Goal: Task Accomplishment & Management: Use online tool/utility

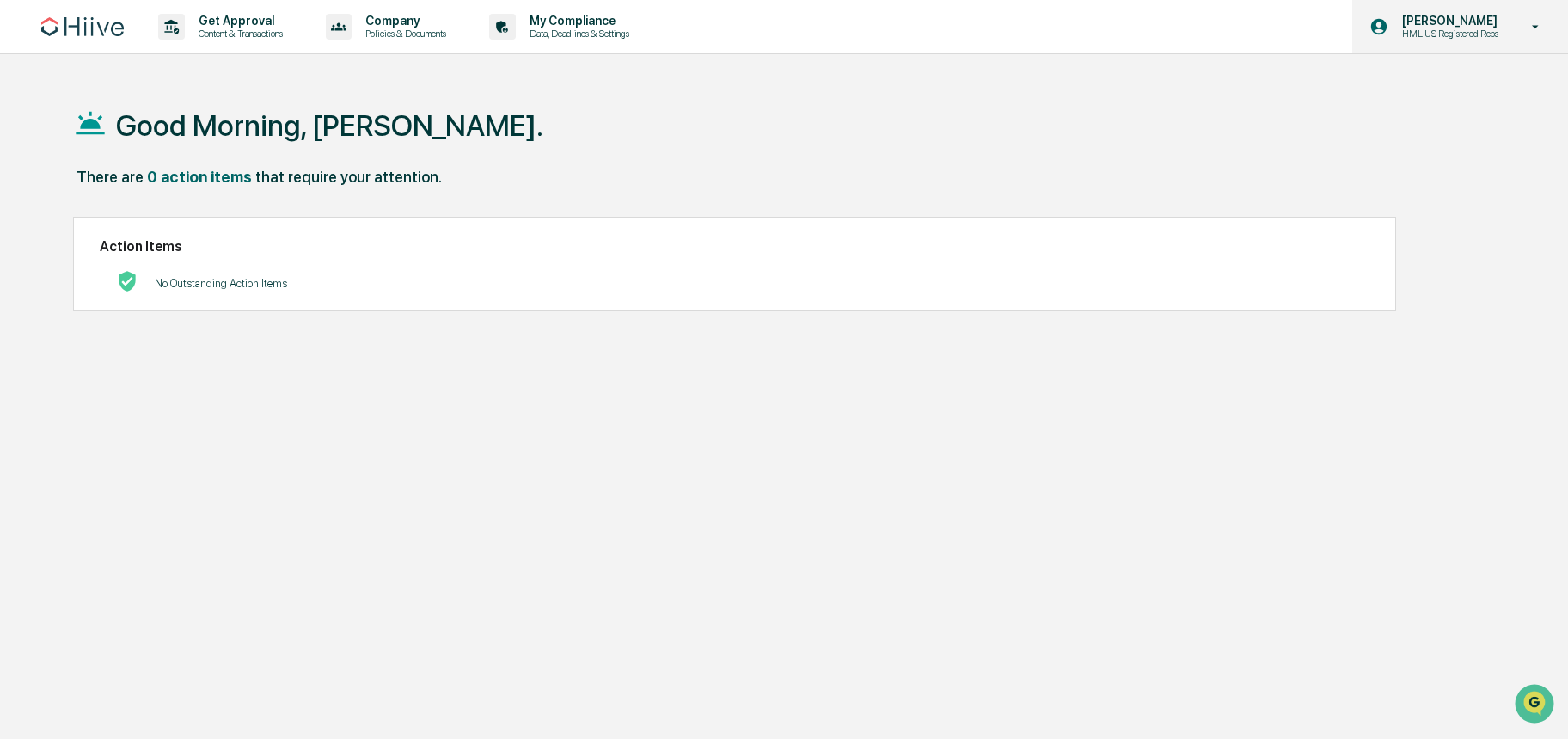
click at [1437, 33] on p "HML US Registered Reps" at bounding box center [1448, 33] width 119 height 12
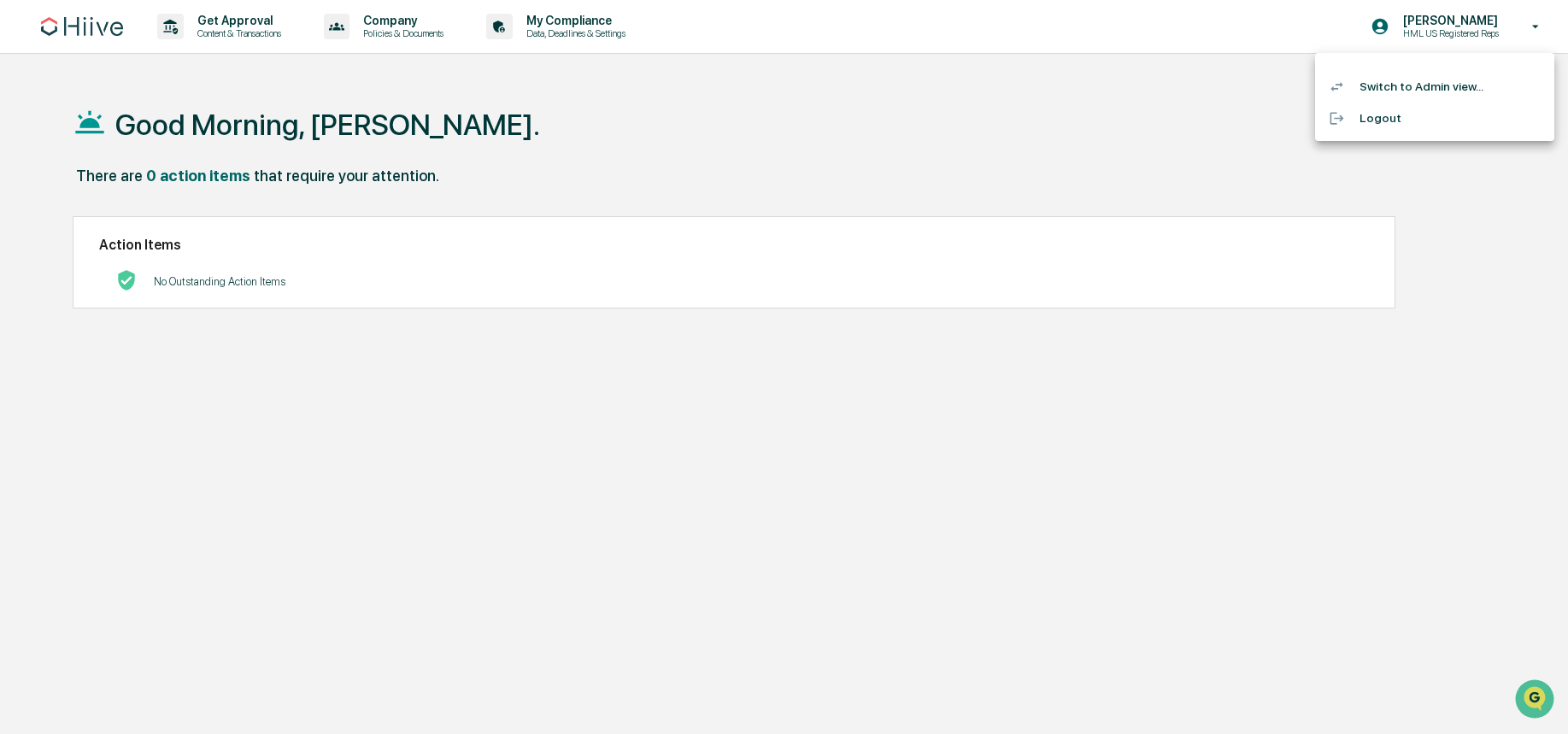
click at [1399, 89] on li "Switch to Admin view..." at bounding box center [1434, 87] width 239 height 31
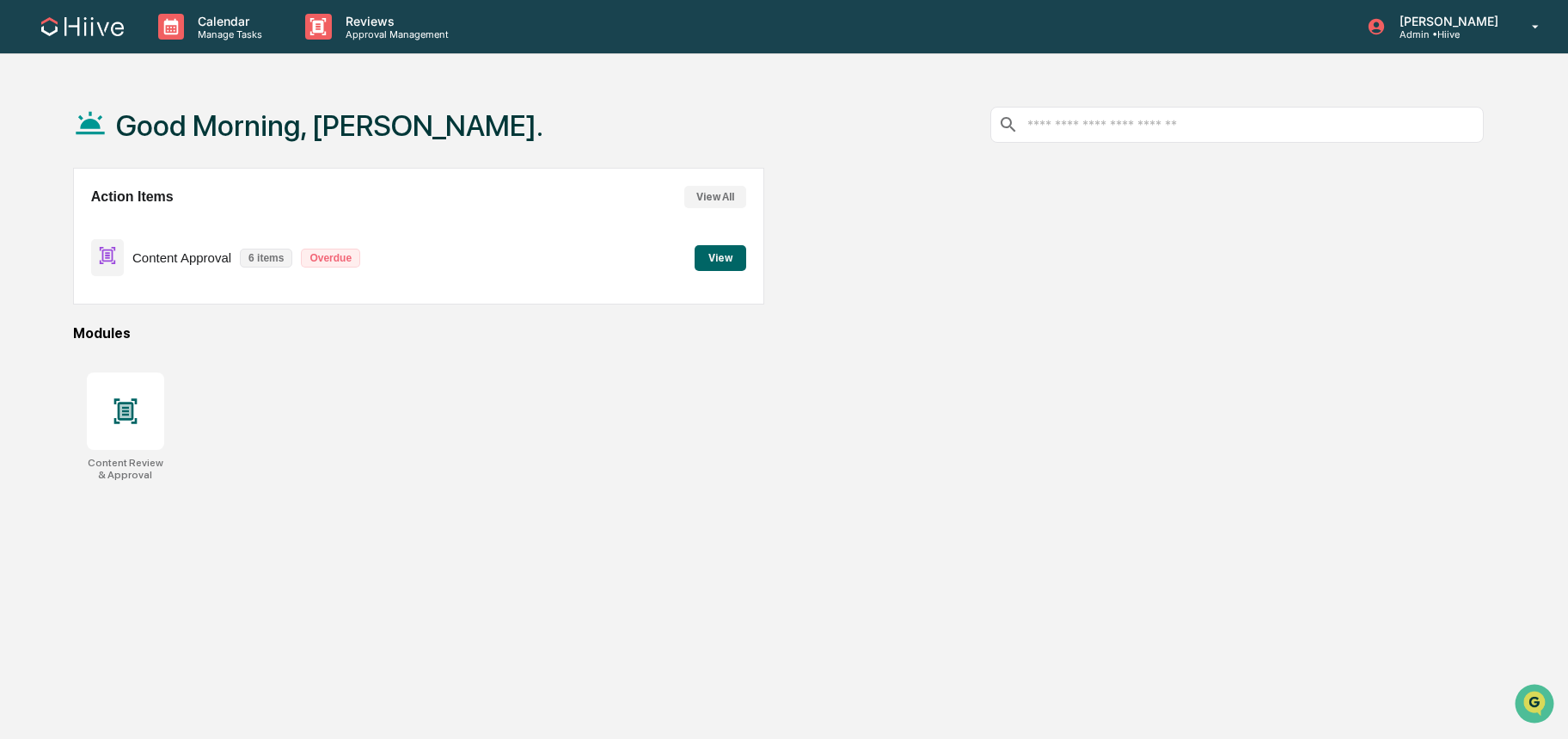
click at [720, 268] on button "View" at bounding box center [720, 258] width 52 height 26
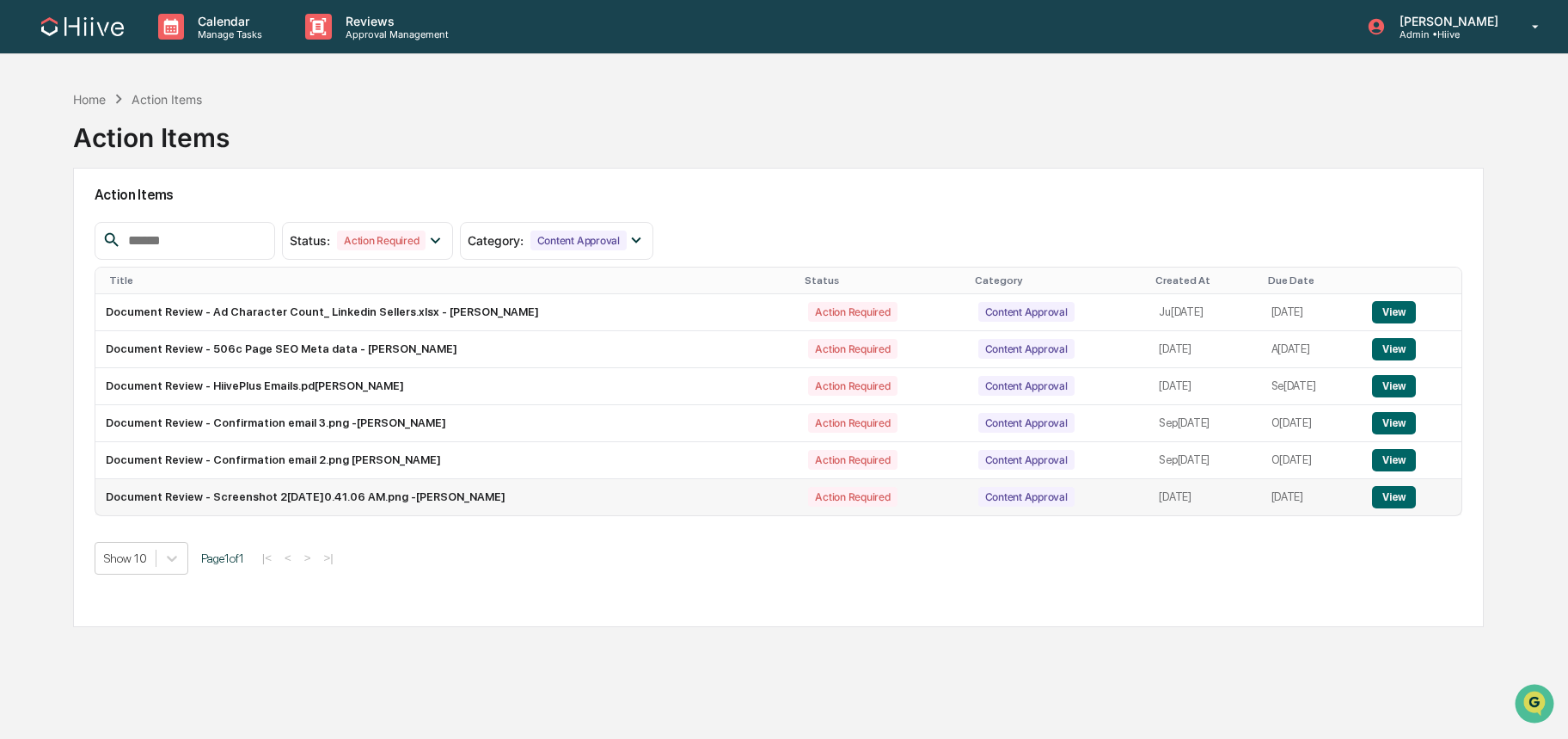
click at [263, 504] on td "Document Review - Screenshot 2[DATE]0.41.06 AM.png -[PERSON_NAME]" at bounding box center [447, 496] width 704 height 36
click at [264, 500] on td "Document Review - Screenshot 2[DATE]0.41.06 AM.png -[PERSON_NAME]" at bounding box center [447, 496] width 704 height 36
click at [1391, 500] on button "View" at bounding box center [1394, 496] width 44 height 22
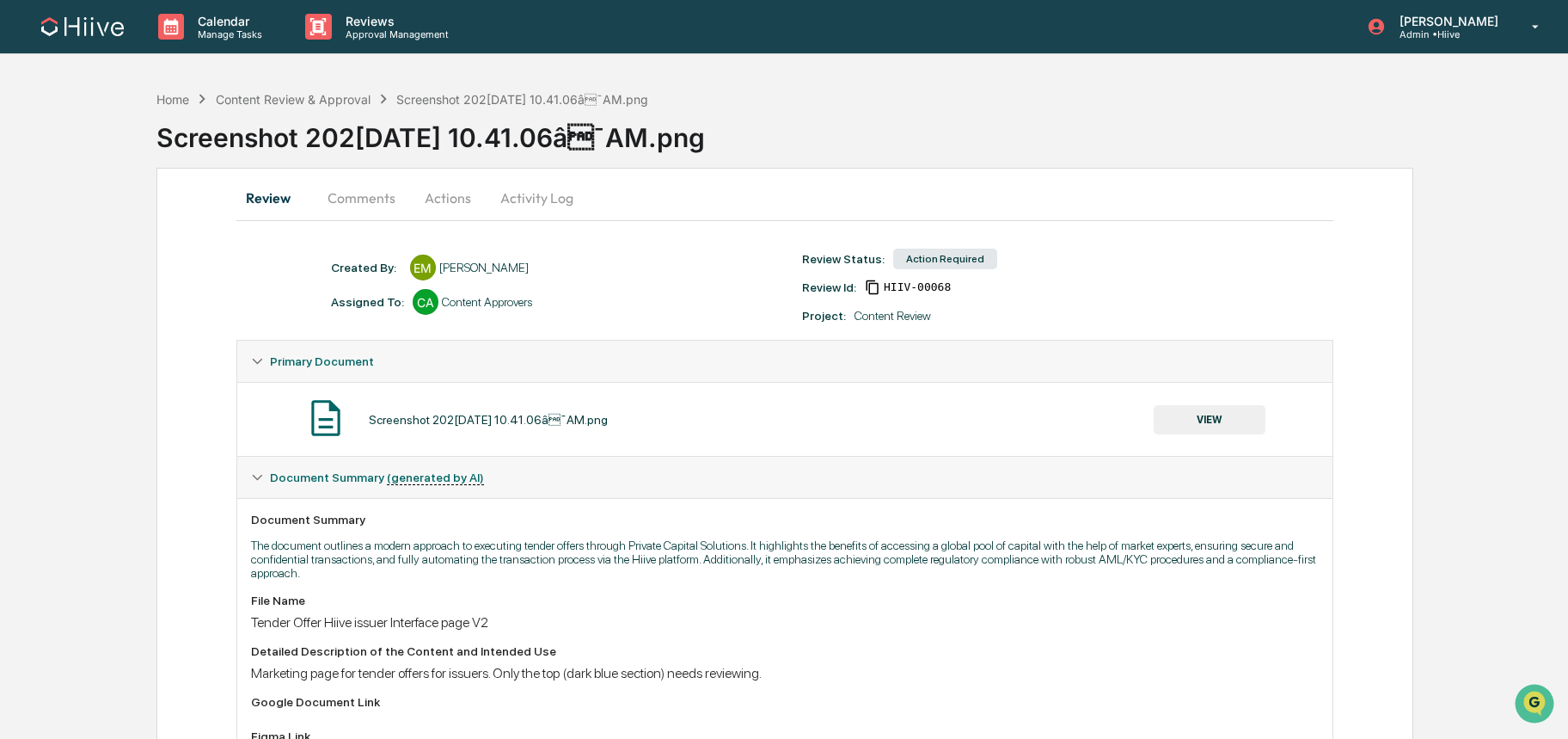
click at [385, 200] on button "Comments" at bounding box center [361, 197] width 95 height 41
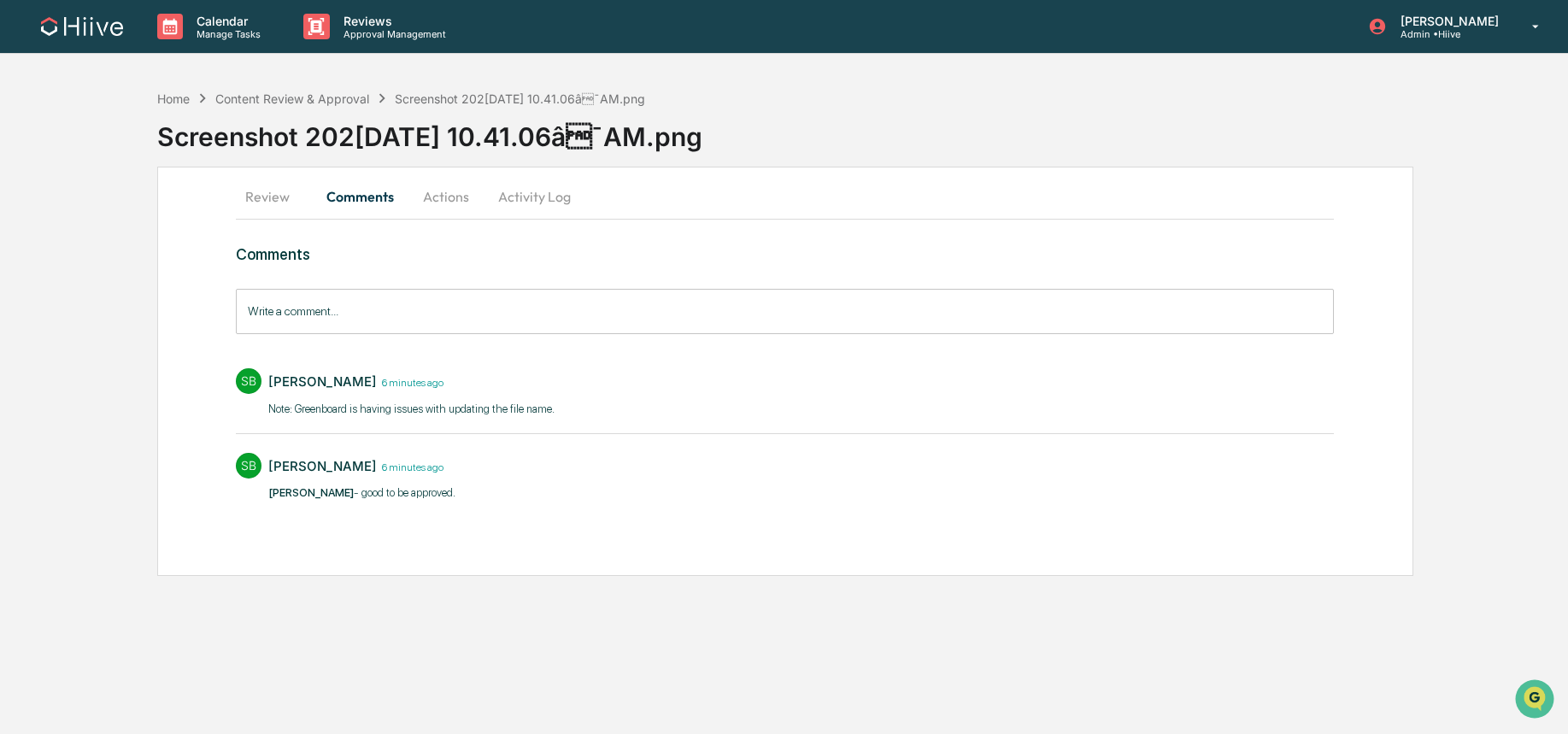
click at [274, 201] on button "Review" at bounding box center [274, 196] width 77 height 41
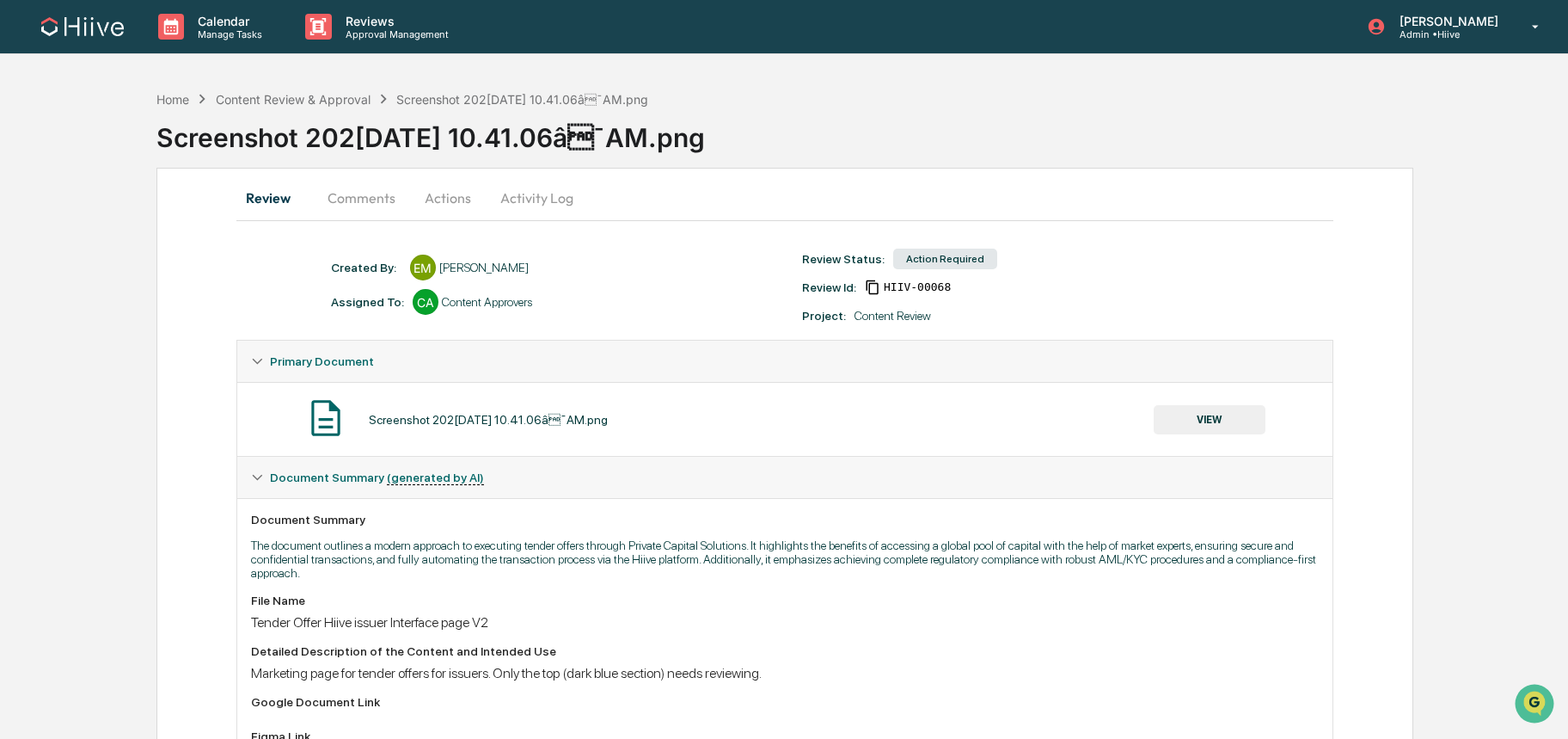
click at [1193, 414] on button "VIEW" at bounding box center [1209, 419] width 112 height 29
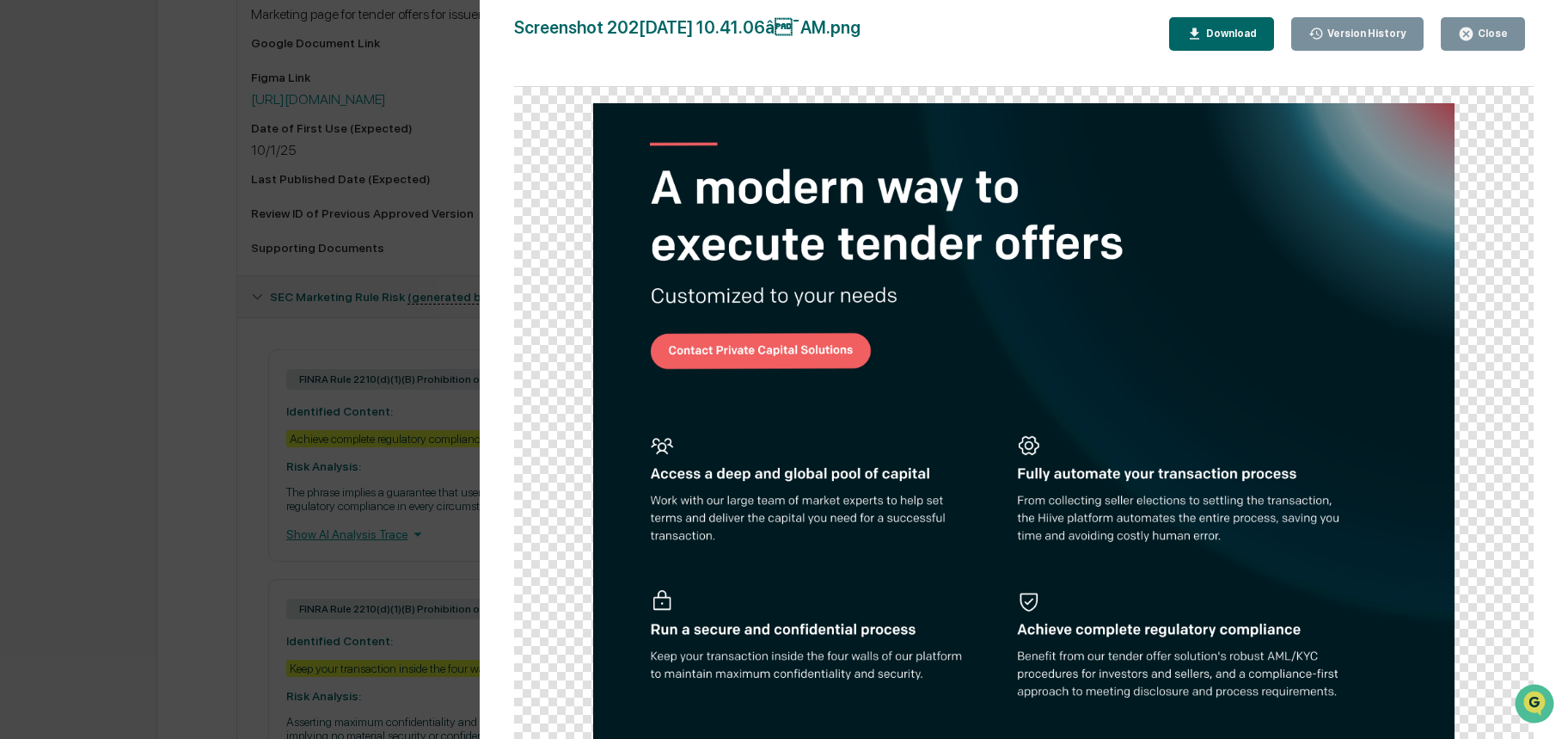
scroll to position [708, 0]
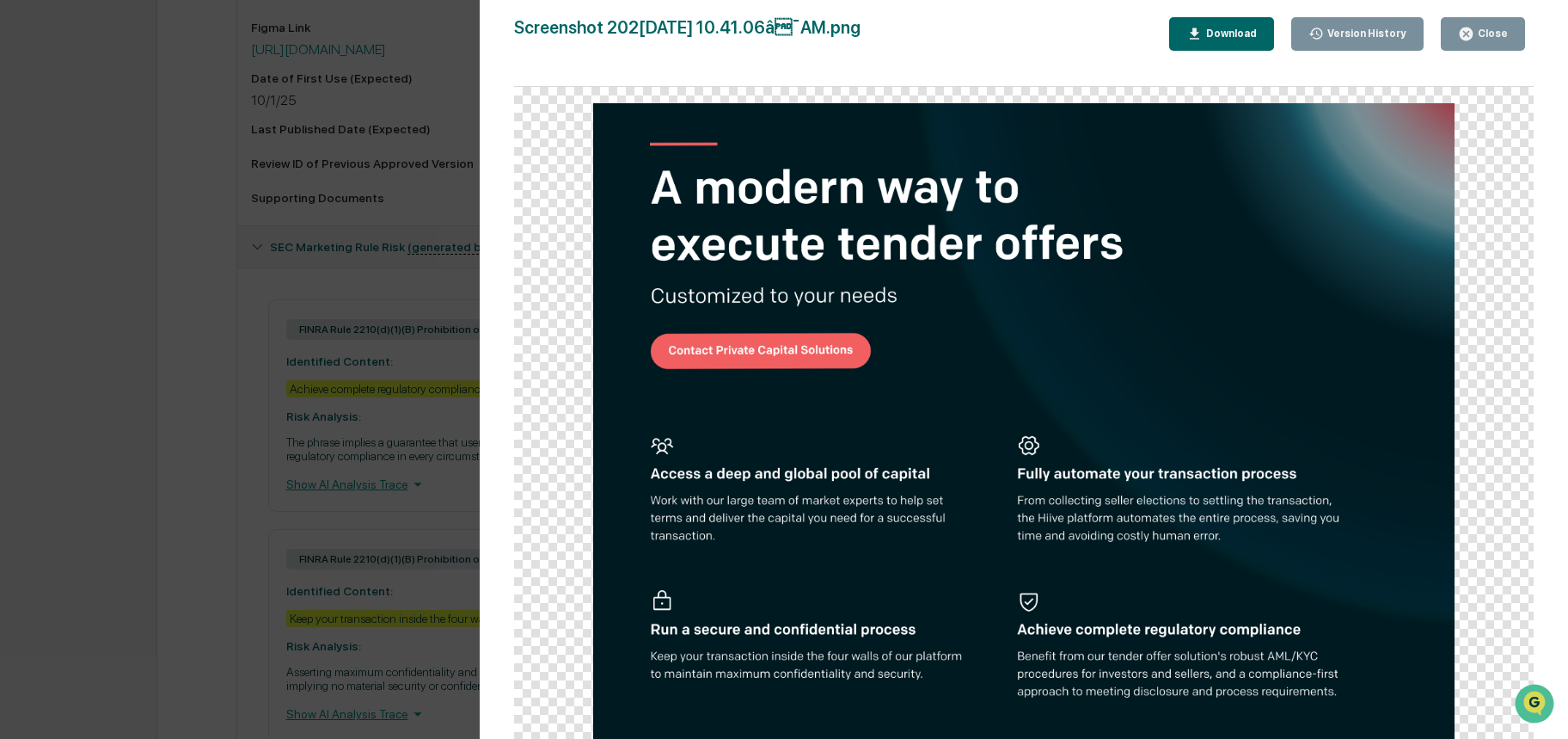
click at [341, 435] on div "Version History [DATE] 05:42 PM [PERSON_NAME] Screenshot [DATE] at 10.41.06â¯A…" at bounding box center [784, 370] width 1568 height 739
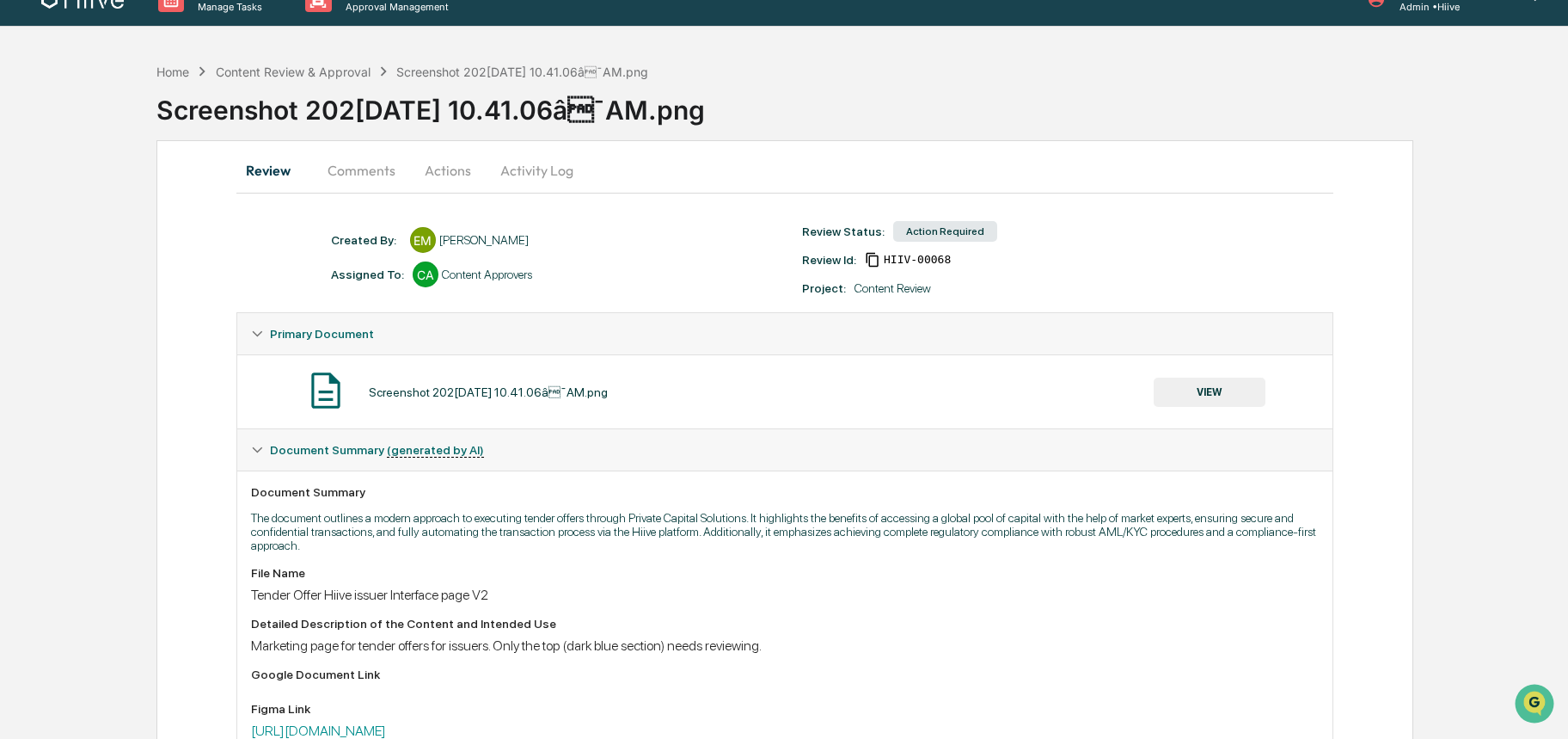
scroll to position [0, 0]
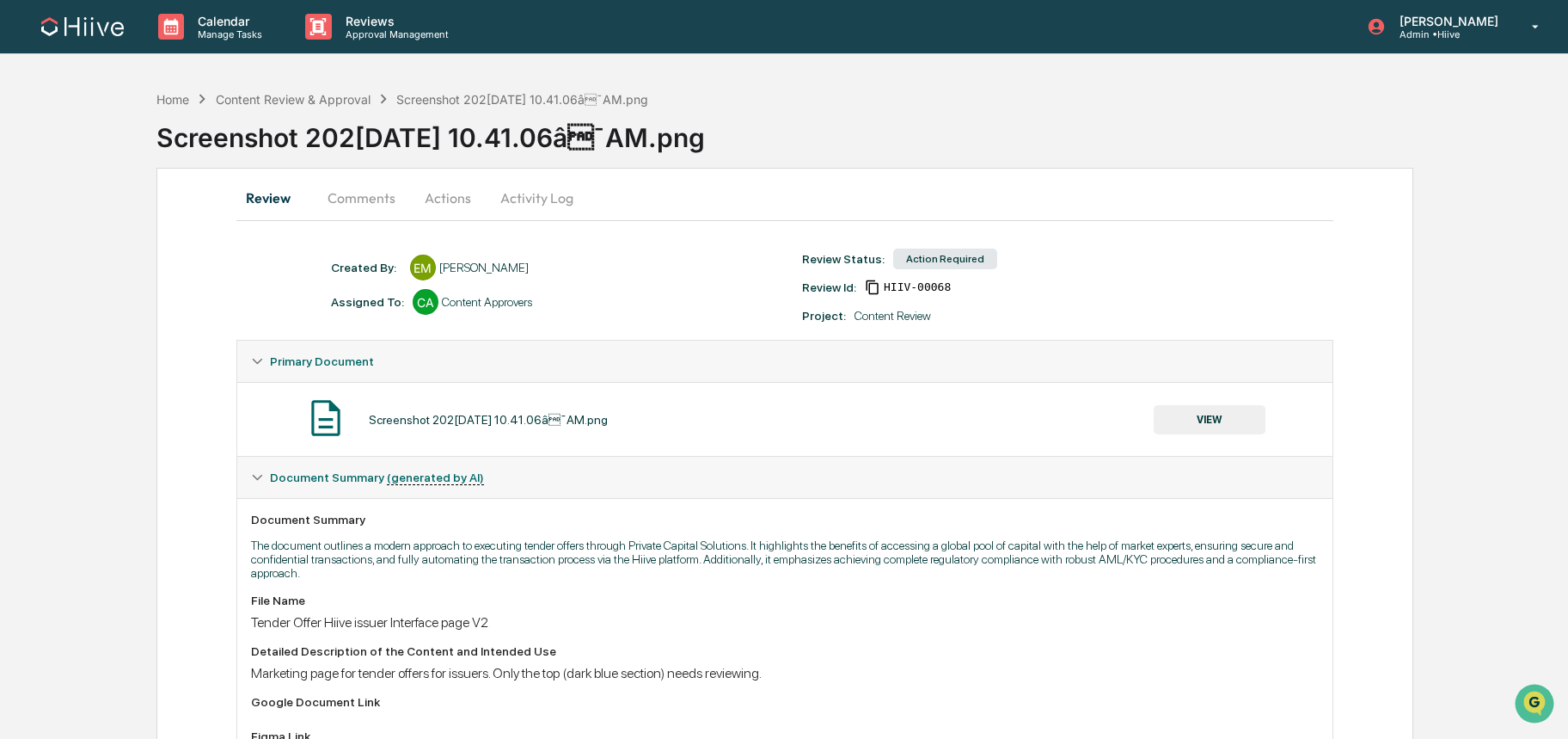
click at [434, 207] on button "Actions" at bounding box center [448, 197] width 77 height 41
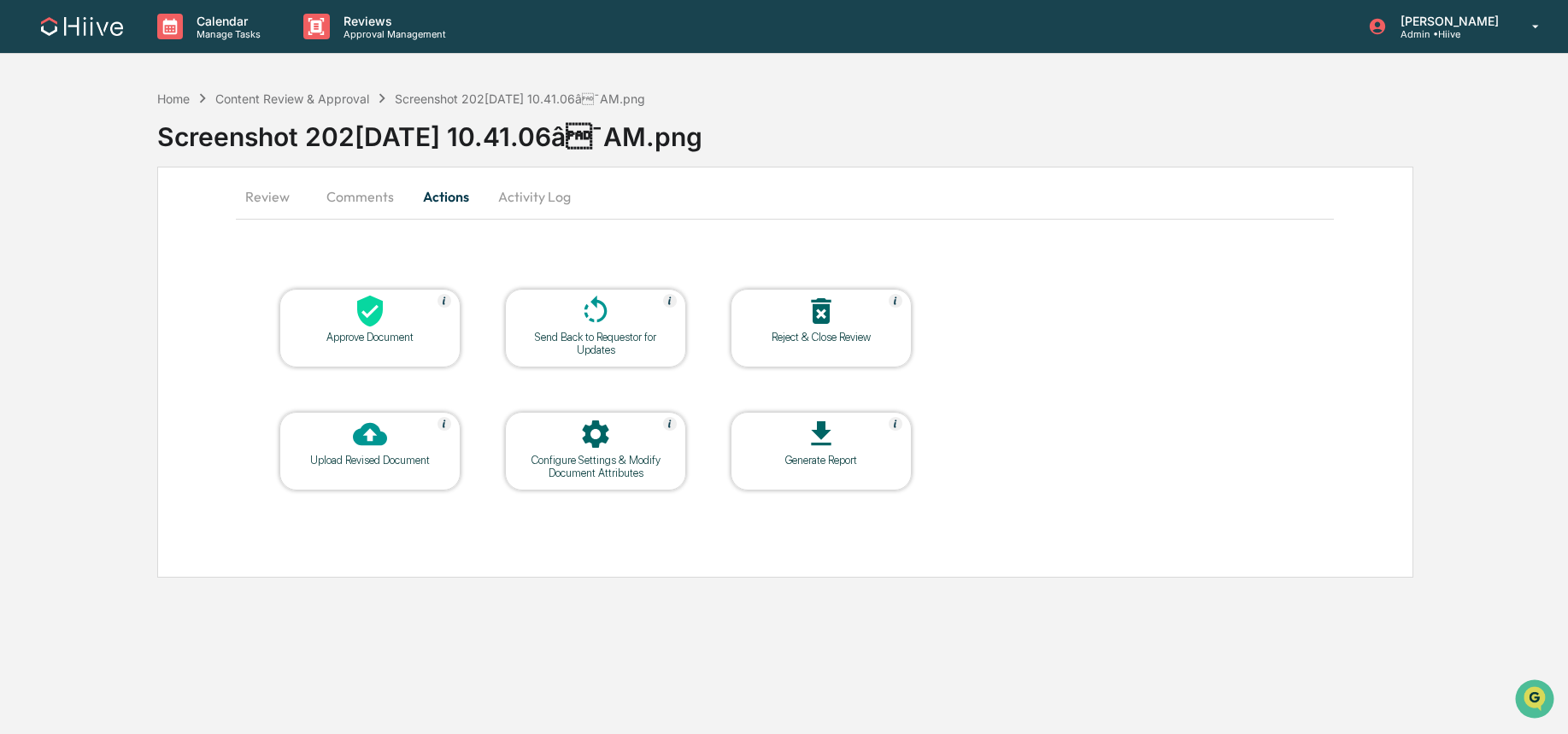
click at [356, 308] on icon at bounding box center [370, 310] width 34 height 34
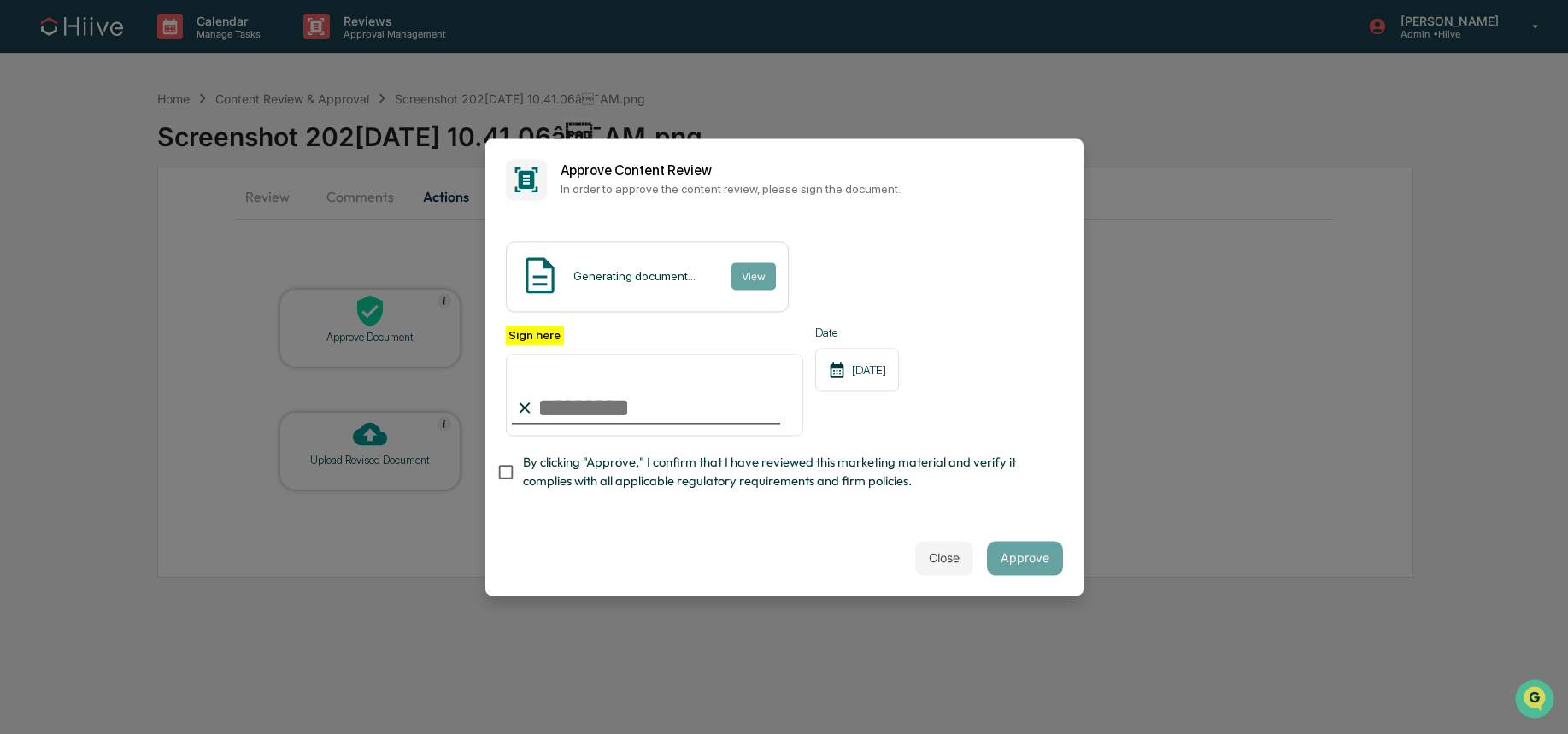
click at [641, 400] on input "Sign here" at bounding box center [655, 395] width 298 height 82
click at [0, 733] on com-1password-button at bounding box center [0, 734] width 0 height 0
type input "**********"
click at [640, 468] on span "By clicking "Approve," I confirm that I have reviewed this marketing material a…" at bounding box center [786, 473] width 526 height 38
click at [1026, 561] on button "Approve" at bounding box center [1024, 557] width 76 height 34
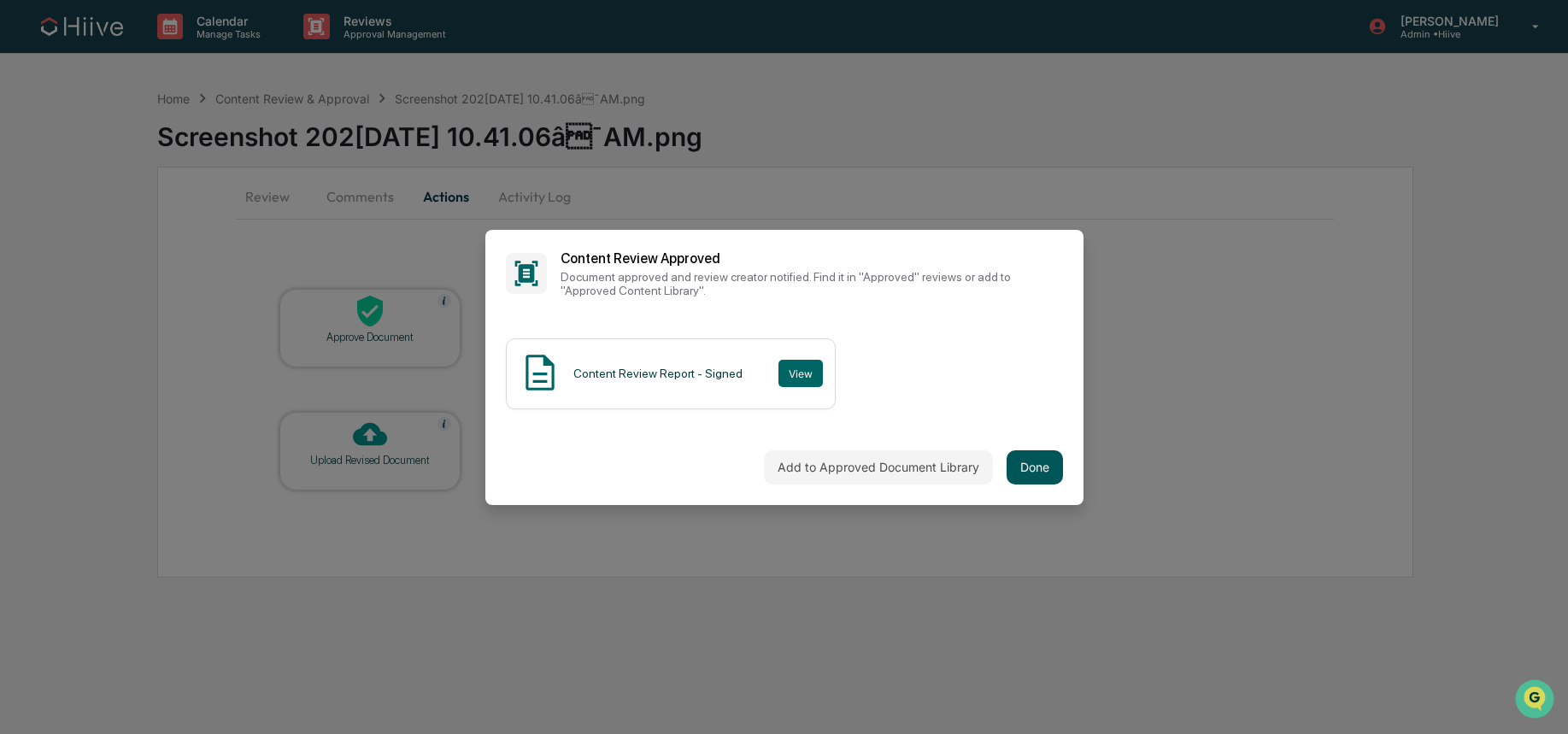
click at [1030, 461] on button "Done" at bounding box center [1034, 467] width 57 height 34
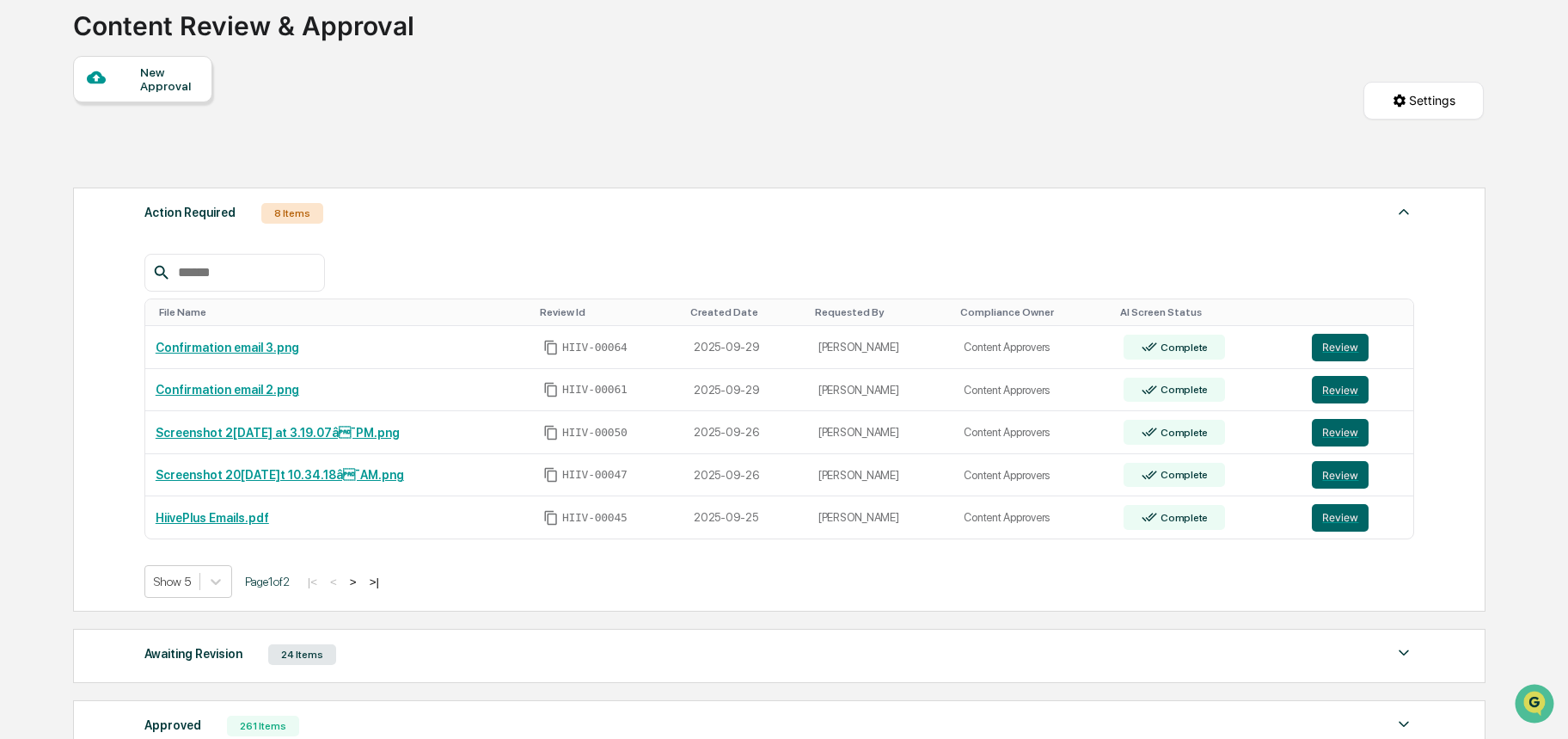
scroll to position [207, 0]
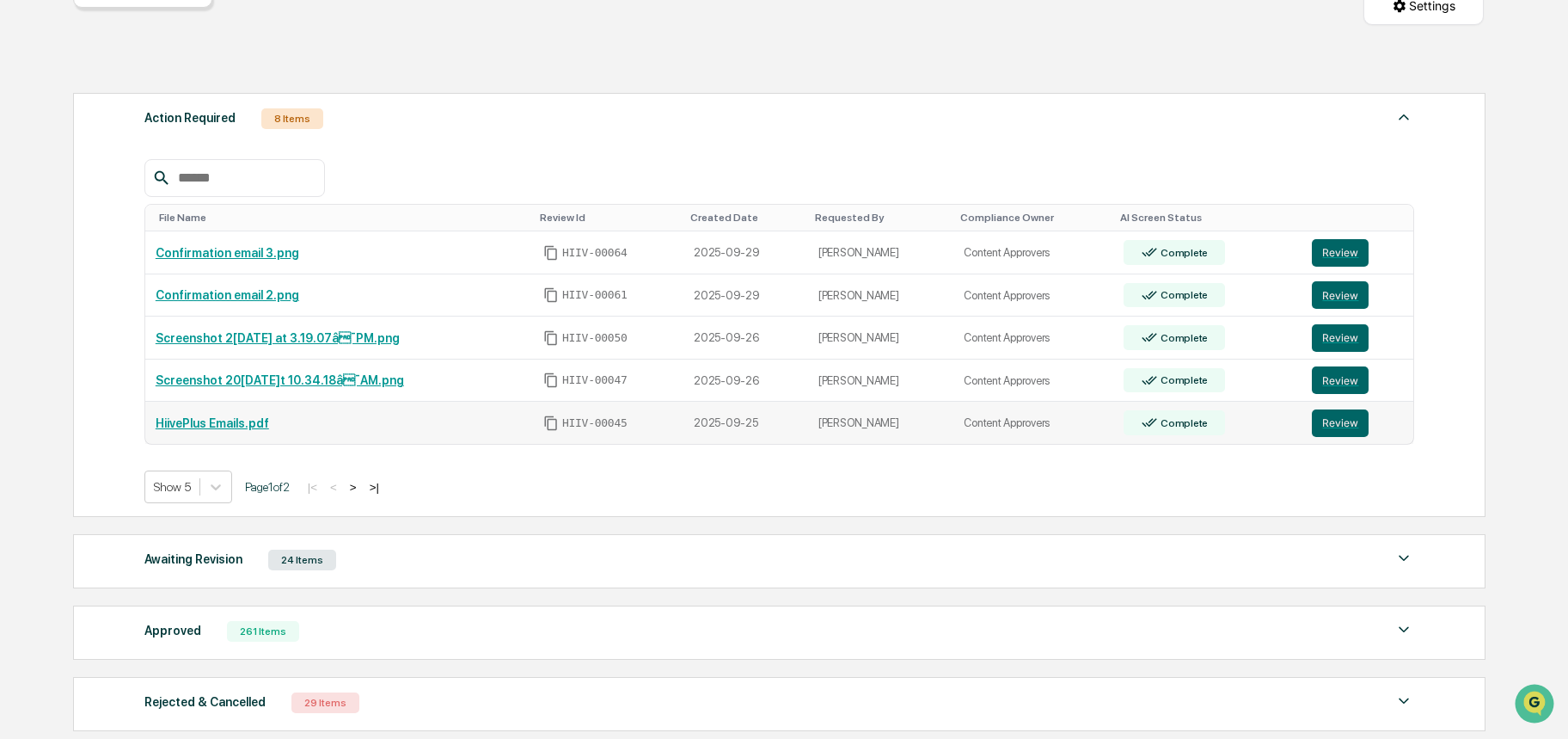
click at [233, 425] on link "HiivePlus Emails.pdf" at bounding box center [212, 423] width 113 height 14
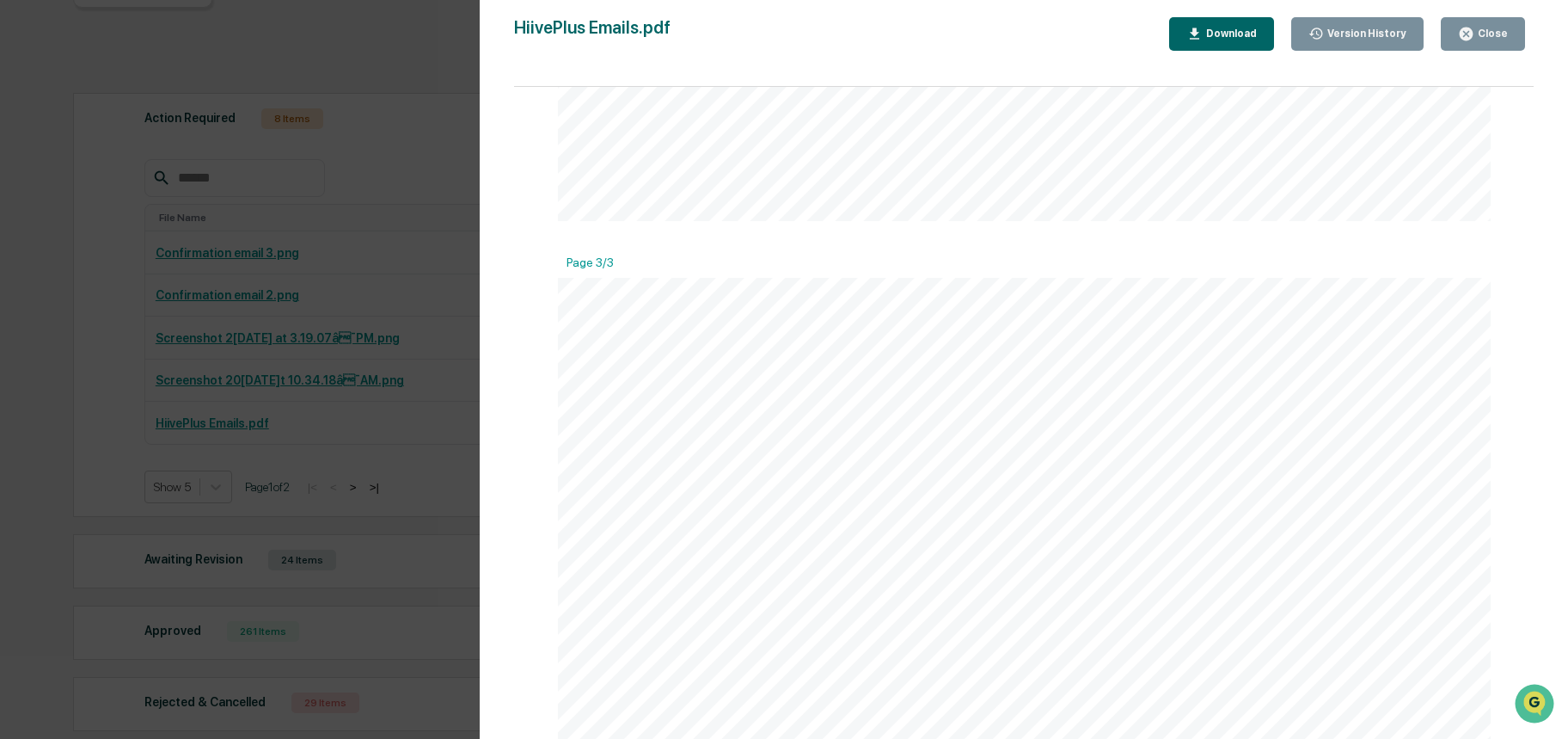
scroll to position [1811, 0]
click at [438, 401] on div "Version History 09[DATE]:52 P[PERSON_NAME] HiivePlus Emails.pdf Close Version H…" at bounding box center [784, 370] width 1568 height 739
